Goal: Find specific page/section: Find specific page/section

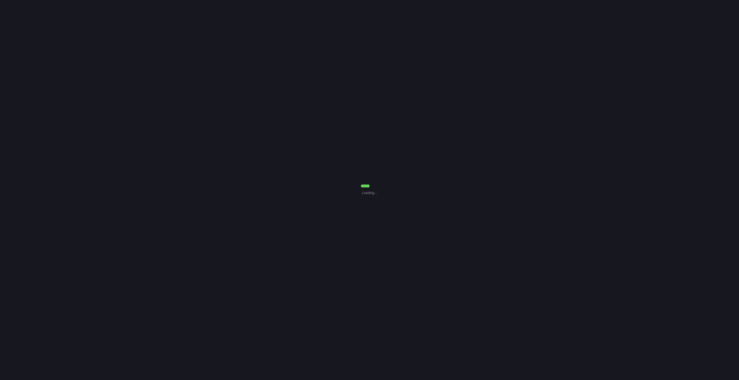
select select "Common Use"
select select "7"
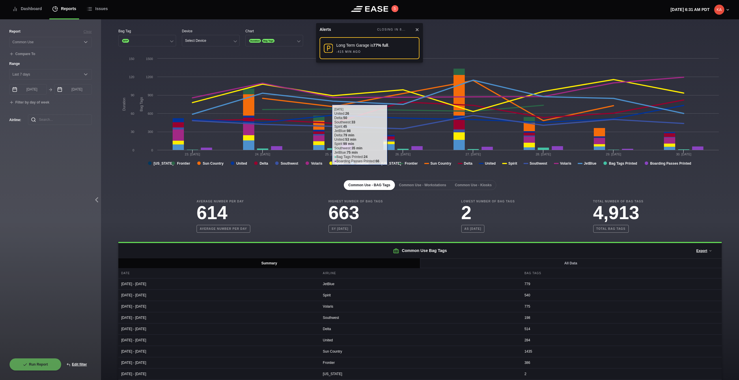
click at [386, 10] on icon at bounding box center [370, 9] width 38 height 6
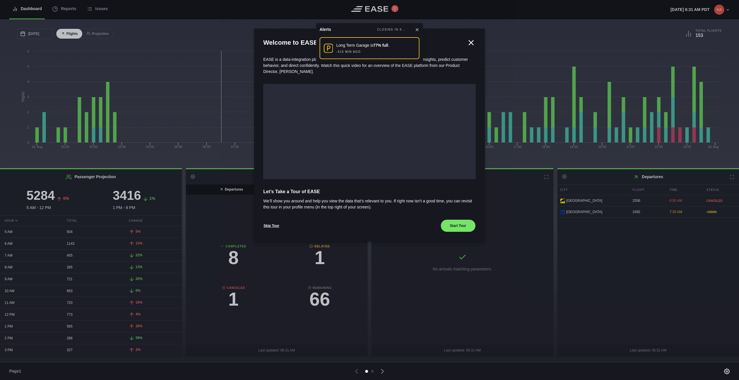
click at [470, 43] on icon at bounding box center [471, 42] width 4 height 4
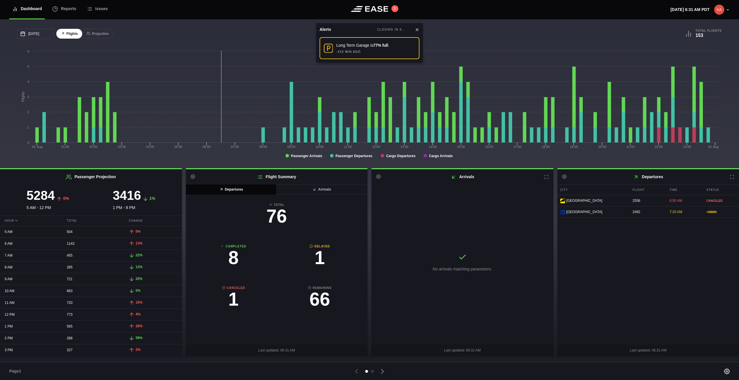
click at [416, 29] on icon at bounding box center [417, 29] width 5 height 5
